Goal: Transaction & Acquisition: Purchase product/service

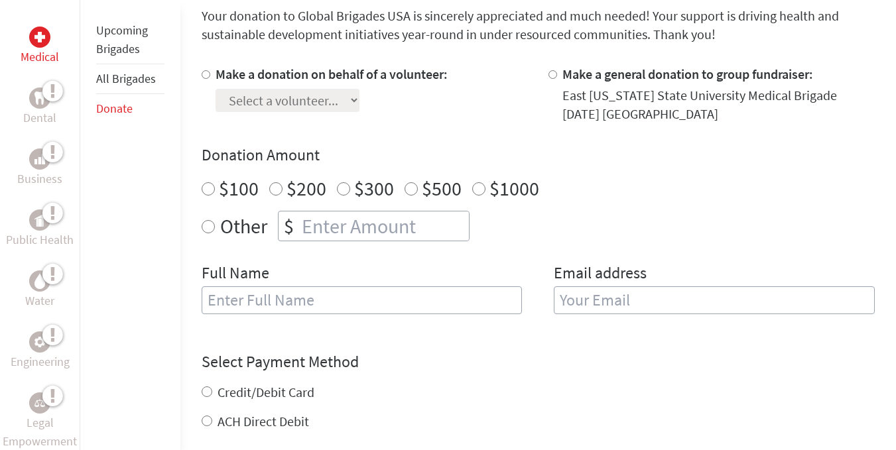
scroll to position [379, 0]
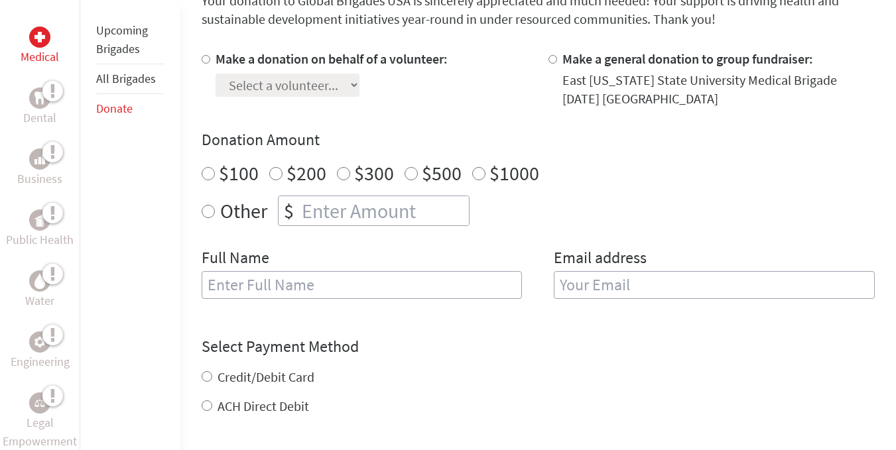
click at [218, 61] on label "Make a donation on behalf of a volunteer:" at bounding box center [331, 58] width 232 height 17
click at [210, 61] on input "Make a donation on behalf of a volunteer:" at bounding box center [206, 59] width 9 height 9
radio input "true"
click at [263, 93] on select "Select a volunteer... [PERSON_NAME] aleeha atif [PERSON_NAME] [PERSON_NAME] [PE…" at bounding box center [287, 85] width 144 height 23
select select "490DCBE1-92A9-11F0-9E6E-42010A400005"
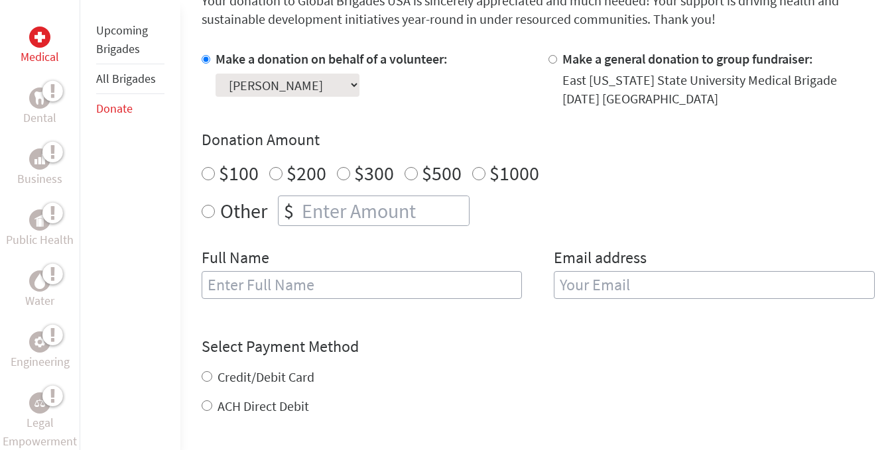
click at [215, 74] on select "Select a volunteer... [PERSON_NAME] aleeha atif [PERSON_NAME] [PERSON_NAME] [PE…" at bounding box center [287, 85] width 144 height 23
radio input "true"
click at [349, 206] on input "number" at bounding box center [384, 210] width 170 height 29
type input "250"
click at [312, 285] on input "text" at bounding box center [362, 285] width 321 height 28
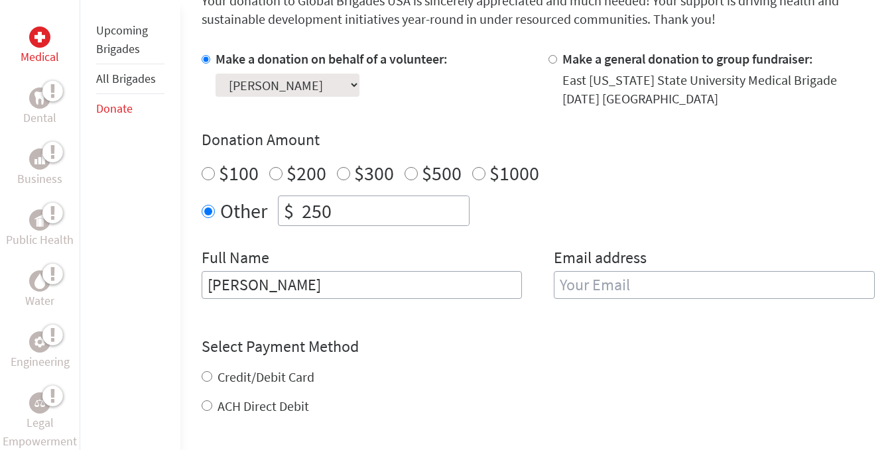
type input "[PERSON_NAME]"
click at [579, 276] on input "email" at bounding box center [714, 285] width 321 height 28
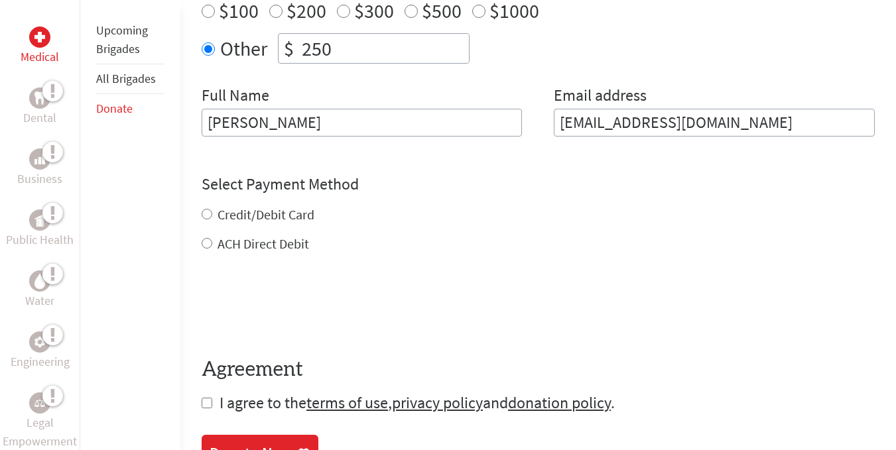
scroll to position [542, 0]
type input "[EMAIL_ADDRESS][DOMAIN_NAME]"
click at [241, 212] on div "Credit/Debit Card ACH Direct Debit" at bounding box center [538, 229] width 673 height 48
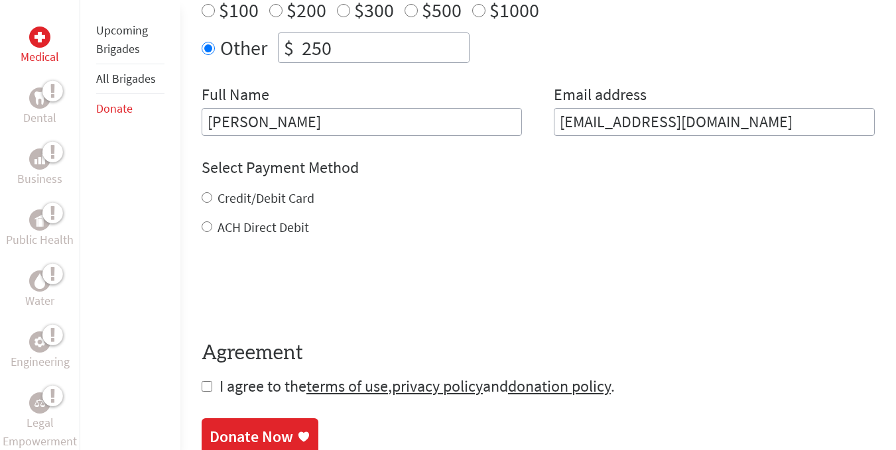
click at [206, 202] on input "Credit/Debit Card" at bounding box center [207, 197] width 11 height 11
radio input "true"
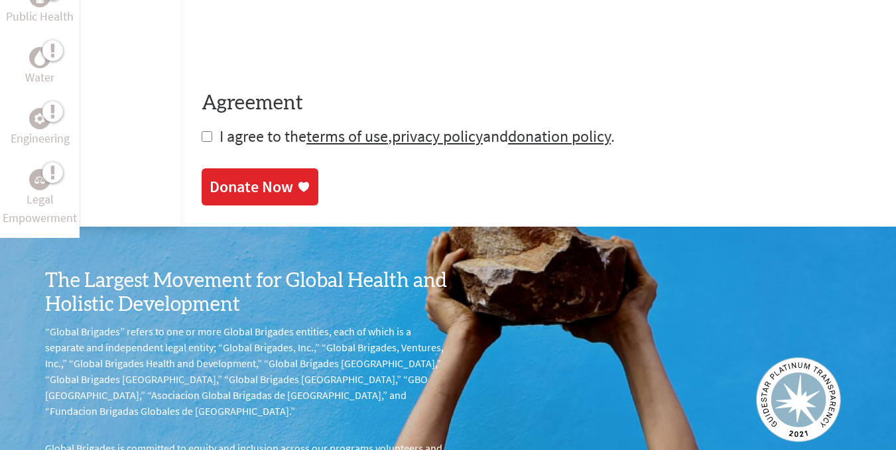
scroll to position [838, 0]
click at [202, 134] on input "checkbox" at bounding box center [207, 136] width 11 height 11
checkbox input "true"
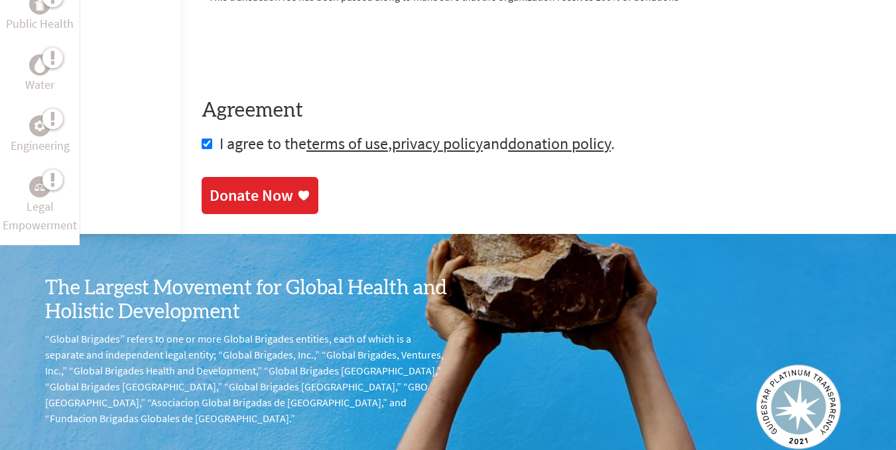
scroll to position [835, 0]
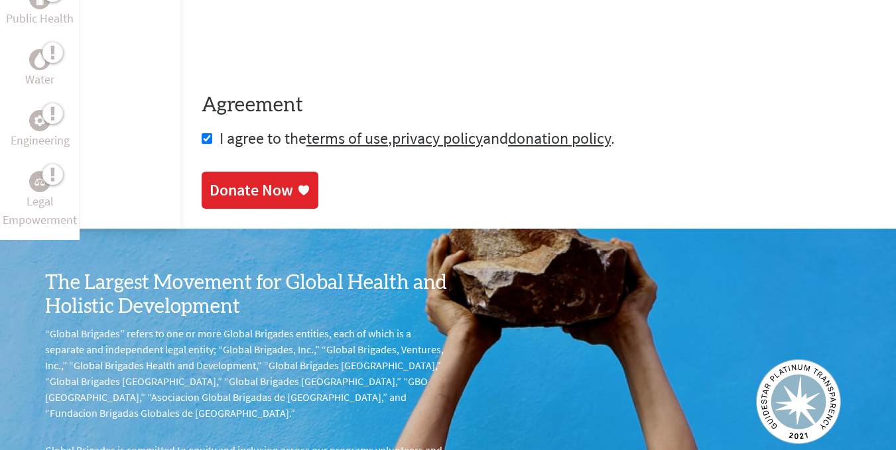
click at [279, 182] on div "Donate Now" at bounding box center [251, 190] width 84 height 21
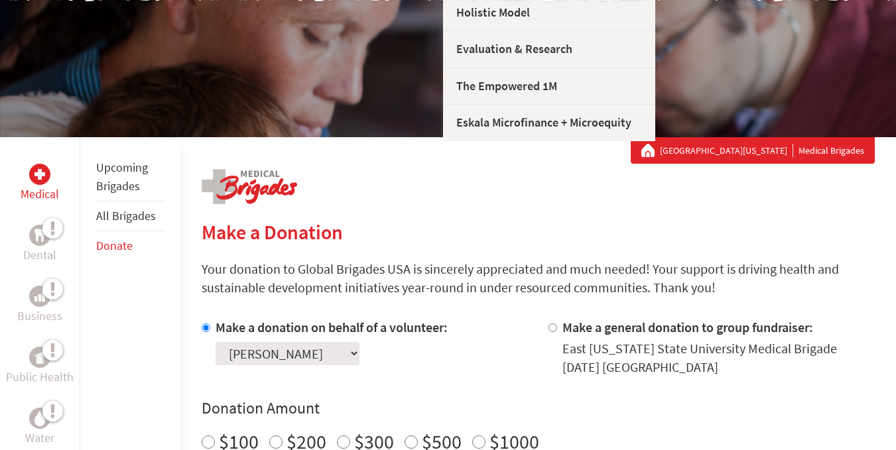
scroll to position [112, 0]
